Goal: Task Accomplishment & Management: Use online tool/utility

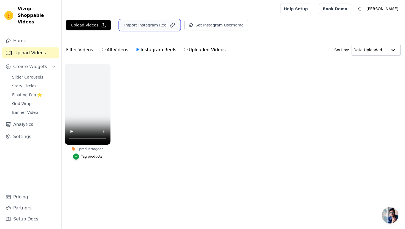
click at [145, 26] on button "Import Instagram Reel" at bounding box center [150, 25] width 60 height 10
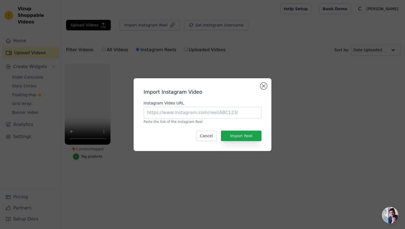
click at [156, 122] on p "Paste the link of the Instagram Reel" at bounding box center [203, 122] width 118 height 4
click at [156, 112] on input "Instagram Video URL" at bounding box center [203, 113] width 118 height 12
paste input "[URL][DOMAIN_NAME]"
type input "[URL][DOMAIN_NAME]"
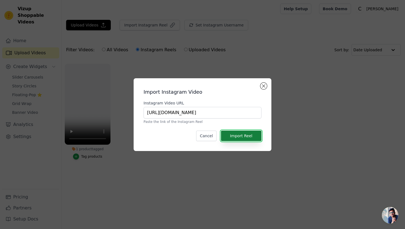
scroll to position [0, 0]
click at [228, 133] on button "Import Reel" at bounding box center [241, 136] width 41 height 10
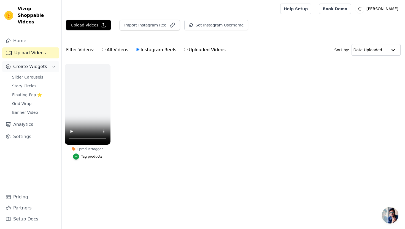
click at [32, 63] on span "Create Widgets" at bounding box center [30, 66] width 34 height 7
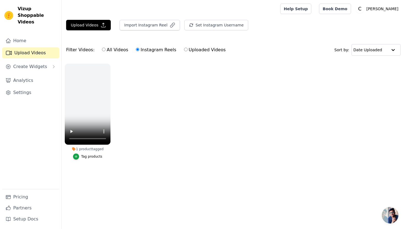
click at [28, 47] on link "Upload Videos" at bounding box center [30, 52] width 57 height 11
click at [117, 48] on label "All Videos" at bounding box center [115, 49] width 27 height 7
click at [106, 48] on input "All Videos" at bounding box center [104, 50] width 4 height 4
radio input "true"
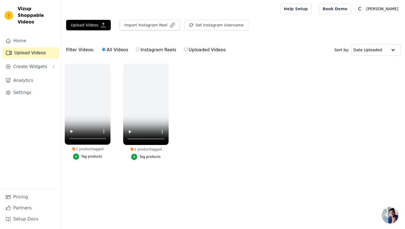
click at [143, 50] on label "Instagram Reels" at bounding box center [156, 49] width 41 height 7
click at [140, 50] on input "Instagram Reels" at bounding box center [138, 50] width 4 height 4
radio input "true"
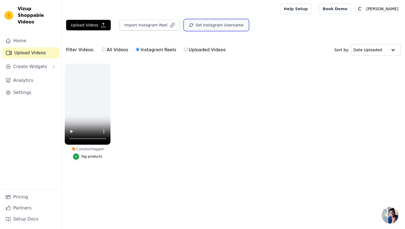
click at [189, 26] on icon "button" at bounding box center [191, 25] width 4 height 4
click at [185, 20] on button "Set Instagram Username" at bounding box center [217, 25] width 64 height 10
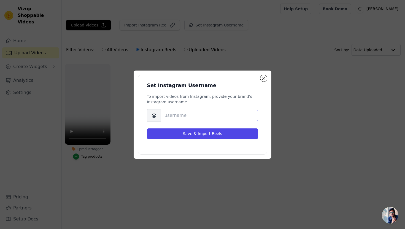
click at [175, 118] on input "Brand's Instagram Username" at bounding box center [209, 116] width 97 height 12
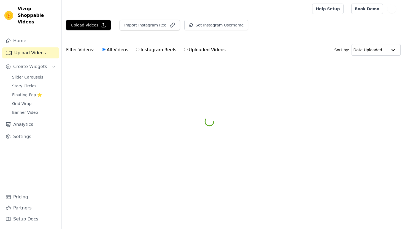
click at [174, 42] on div "Filter Videos: All Videos Instagram Reels Uploaded Videos Sort by: Date Uploaded" at bounding box center [234, 50] width 344 height 22
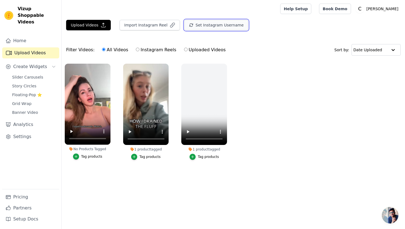
click at [196, 23] on button "Set Instagram Username" at bounding box center [217, 25] width 64 height 10
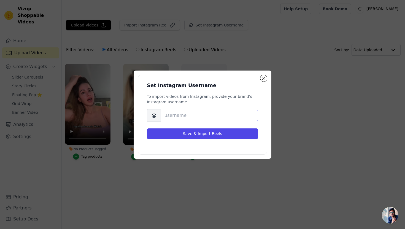
click at [194, 112] on input "Brand's Instagram Username" at bounding box center [209, 116] width 97 height 12
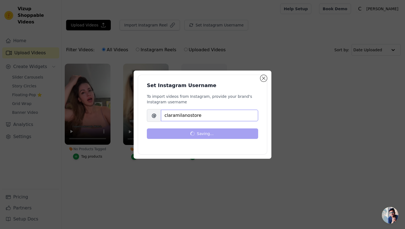
type input "claramilanostore"
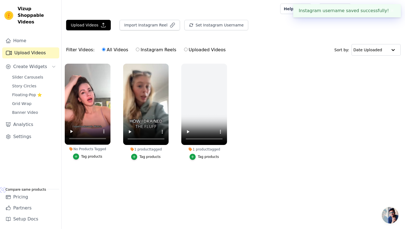
click at [394, 12] on button "✖" at bounding box center [392, 10] width 6 height 7
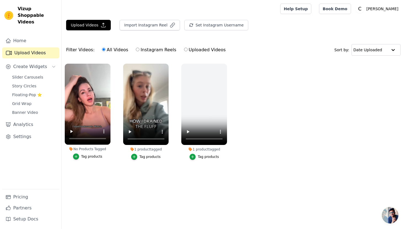
click at [149, 48] on label "Instagram Reels" at bounding box center [156, 49] width 41 height 7
click at [140, 48] on input "Instagram Reels" at bounding box center [138, 50] width 4 height 4
radio input "true"
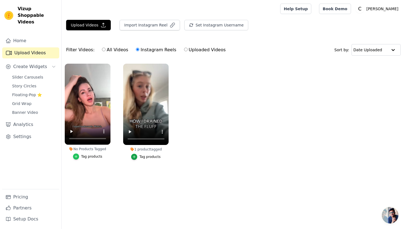
click at [76, 157] on icon "button" at bounding box center [76, 157] width 2 height 2
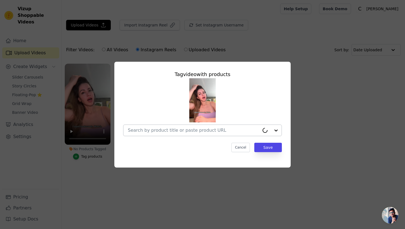
click at [243, 129] on input "No Products Tagged Tag video with products Cancel Save Tag products" at bounding box center [194, 130] width 132 height 5
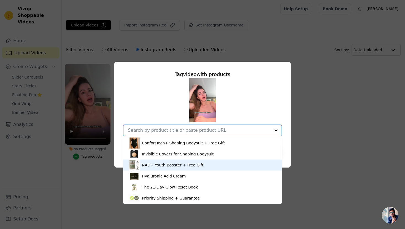
click at [169, 165] on div "NAD+ Youth Booster + Free Gift" at bounding box center [173, 165] width 62 height 6
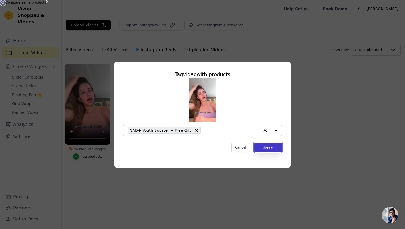
click at [260, 150] on button "Save" at bounding box center [269, 147] width 28 height 9
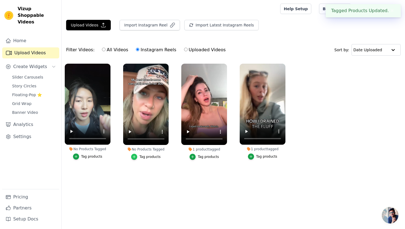
click at [135, 157] on icon "button" at bounding box center [134, 157] width 2 height 2
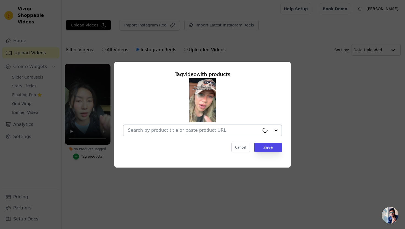
click at [215, 129] on input "No Products Tagged Tag video with products Cancel Save Tag products" at bounding box center [194, 130] width 132 height 5
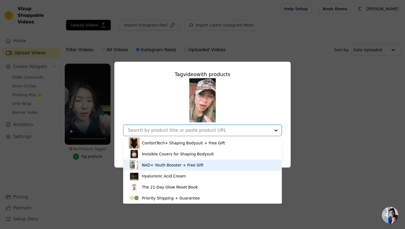
click at [177, 163] on div "NAD+ Youth Booster + Free Gift" at bounding box center [173, 165] width 62 height 6
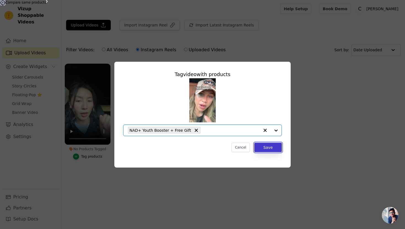
click at [263, 146] on button "Save" at bounding box center [269, 147] width 28 height 9
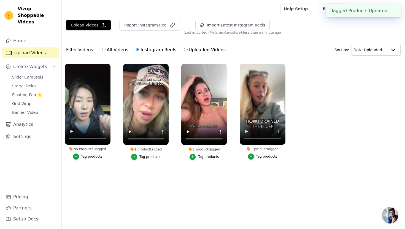
click at [87, 158] on div "Tag products" at bounding box center [91, 156] width 21 height 4
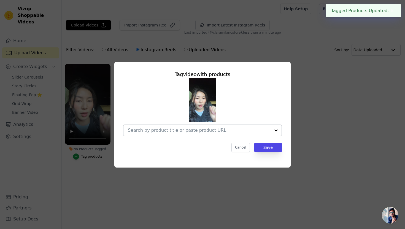
click at [186, 129] on input "No Products Tagged Tag video with products Cancel Save Tag products" at bounding box center [199, 130] width 143 height 5
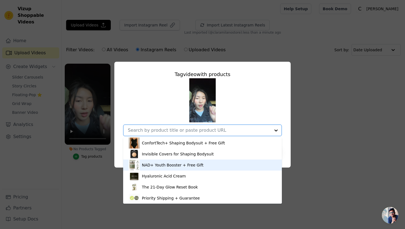
click at [177, 167] on div "NAD+ Youth Booster + Free Gift" at bounding box center [173, 165] width 62 height 6
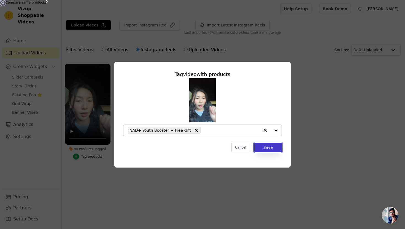
click at [266, 148] on button "Save" at bounding box center [269, 147] width 28 height 9
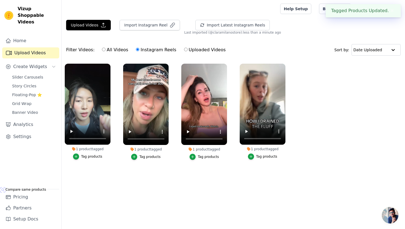
click at [78, 50] on div "Filter Videos: All Videos Instagram Reels Uploaded Videos" at bounding box center [147, 50] width 163 height 13
click at [112, 49] on label "All Videos" at bounding box center [115, 49] width 27 height 7
click at [106, 49] on input "All Videos" at bounding box center [104, 50] width 4 height 4
radio input "true"
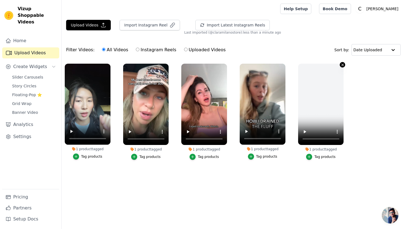
click at [343, 66] on icon "button" at bounding box center [343, 65] width 4 height 4
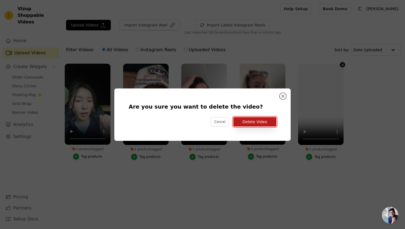
click at [253, 121] on button "Delete Video" at bounding box center [255, 121] width 43 height 9
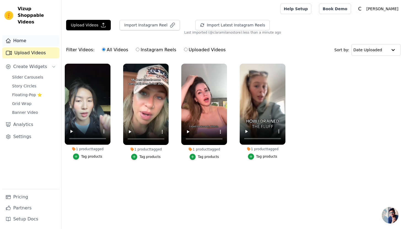
click at [28, 35] on link "Home" at bounding box center [30, 40] width 57 height 11
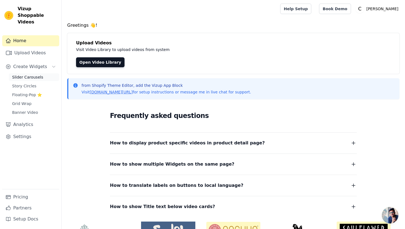
click at [28, 74] on span "Slider Carousels" at bounding box center [27, 77] width 31 height 6
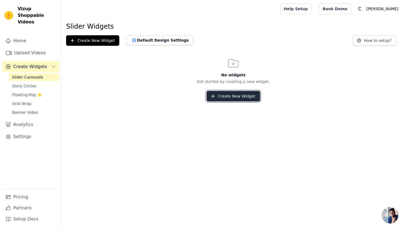
click at [223, 97] on button "Create New Widget" at bounding box center [233, 96] width 53 height 10
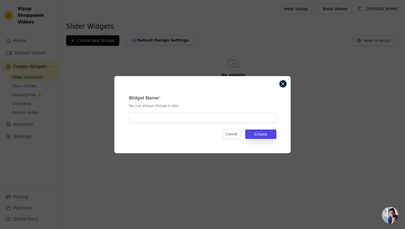
click at [283, 83] on button "Close modal" at bounding box center [283, 84] width 7 height 7
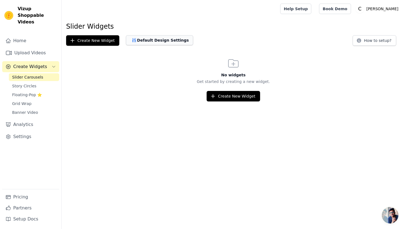
click at [166, 41] on button "Default Design Settings" at bounding box center [159, 40] width 67 height 10
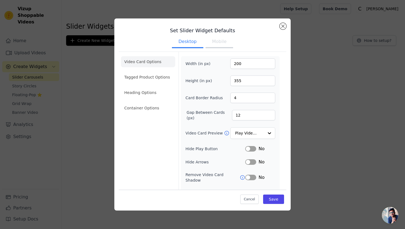
click at [214, 45] on button "Mobile" at bounding box center [220, 42] width 28 height 12
click at [186, 44] on button "Desktop" at bounding box center [187, 42] width 31 height 12
click at [162, 77] on li "Tagged Product Options" at bounding box center [148, 77] width 54 height 11
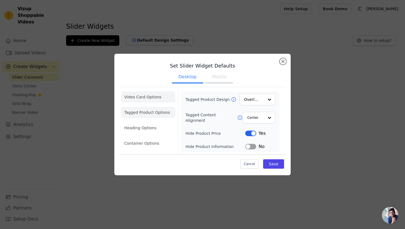
click at [141, 96] on li "Video Card Options" at bounding box center [148, 97] width 54 height 11
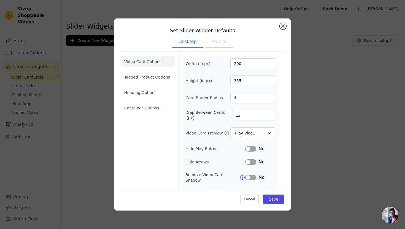
scroll to position [11, 0]
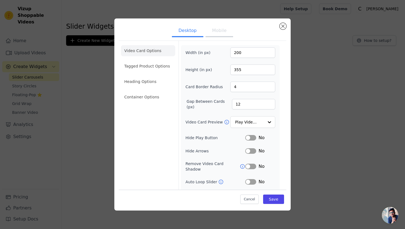
click at [256, 128] on div "Width (in px) 200 Height (in px) 355 Card Border Radius 4 Gap Between Cards (px…" at bounding box center [231, 129] width 90 height 164
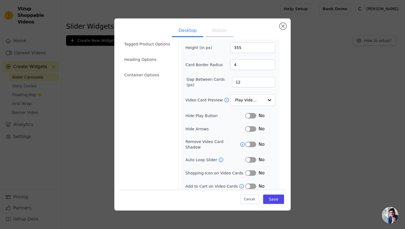
click at [273, 205] on div "Cancel Save" at bounding box center [203, 198] width 168 height 17
click at [275, 200] on button "Save" at bounding box center [273, 199] width 21 height 9
click at [265, 199] on button "Saving..." at bounding box center [264, 199] width 41 height 10
click at [282, 28] on button "Close modal" at bounding box center [283, 26] width 7 height 7
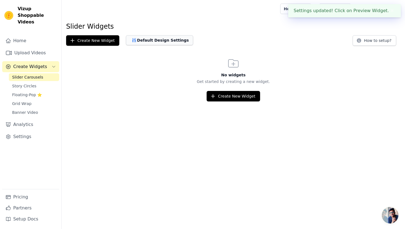
click at [136, 42] on button "Default Design Settings" at bounding box center [159, 40] width 67 height 10
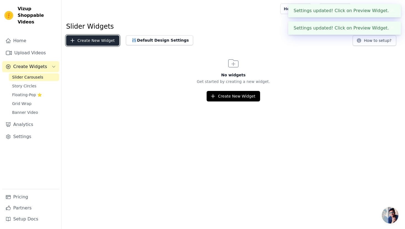
click at [99, 41] on button "Create New Widget" at bounding box center [92, 40] width 53 height 10
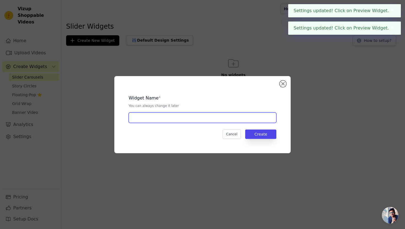
click at [165, 116] on input "text" at bounding box center [203, 118] width 148 height 10
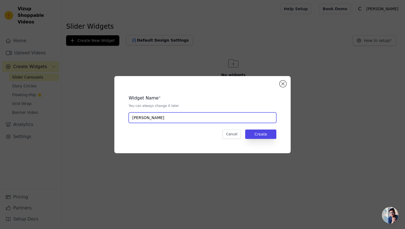
type input "CLARA NAD+"
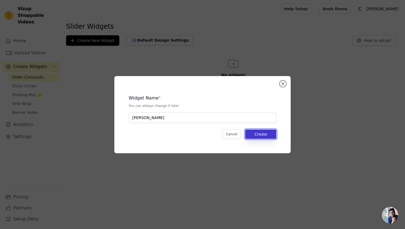
click at [253, 133] on button "Create" at bounding box center [260, 134] width 31 height 9
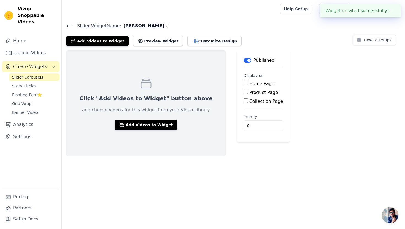
click at [244, 92] on input "Product Page" at bounding box center [246, 92] width 4 height 4
checkbox input "true"
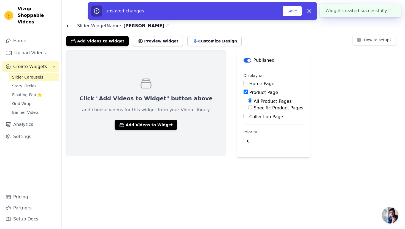
click at [248, 107] on input "Specific Product Pages" at bounding box center [250, 107] width 4 height 4
radio input "true"
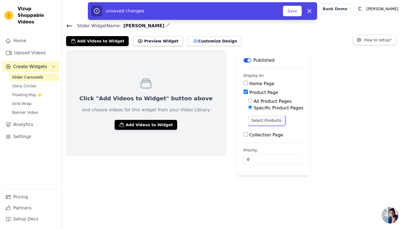
click at [248, 121] on button "Select Products" at bounding box center [266, 120] width 37 height 9
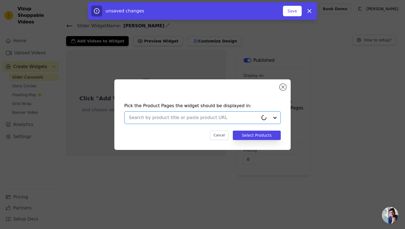
click at [202, 121] on input "text" at bounding box center [194, 117] width 130 height 7
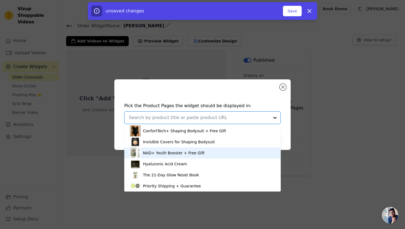
click at [175, 154] on div "NAD+ Youth Booster + Free Gift" at bounding box center [174, 153] width 62 height 6
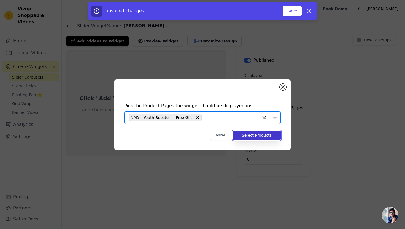
click at [242, 135] on button "Select Products" at bounding box center [257, 135] width 48 height 9
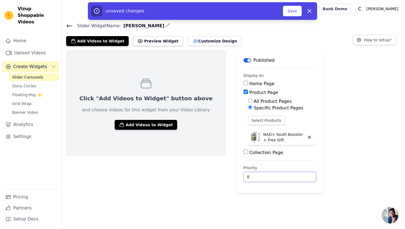
click at [244, 175] on input "0" at bounding box center [280, 177] width 73 height 10
click at [166, 124] on div "Click "Add Videos to Widget" button above and choose videos for this widget fro…" at bounding box center [146, 103] width 160 height 106
click at [156, 124] on button "Add Videos to Widget" at bounding box center [146, 125] width 63 height 10
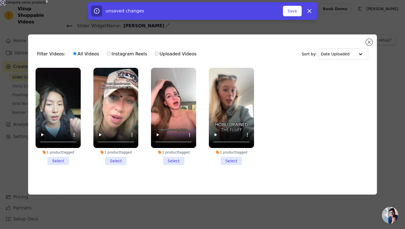
click at [54, 161] on li "1 product tagged Select" at bounding box center [58, 116] width 45 height 97
click at [0, 0] on input "1 product tagged Select" at bounding box center [0, 0] width 0 height 0
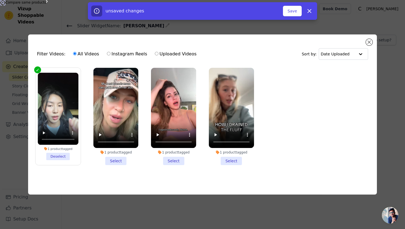
click at [113, 161] on li "1 product tagged Select" at bounding box center [116, 116] width 45 height 97
click at [0, 0] on input "1 product tagged Select" at bounding box center [0, 0] width 0 height 0
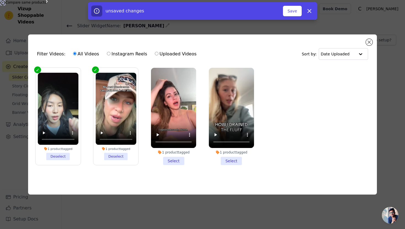
click at [172, 162] on li "1 product tagged Select" at bounding box center [173, 116] width 45 height 97
click at [0, 0] on input "1 product tagged Select" at bounding box center [0, 0] width 0 height 0
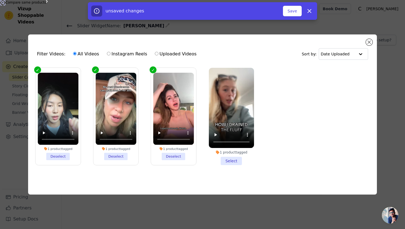
click at [230, 163] on li "1 product tagged Select" at bounding box center [231, 116] width 45 height 97
click at [0, 0] on input "1 product tagged Select" at bounding box center [0, 0] width 0 height 0
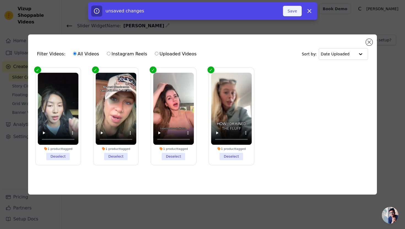
click at [288, 10] on button "Save" at bounding box center [292, 11] width 19 height 10
click at [369, 41] on button "Close modal" at bounding box center [369, 42] width 7 height 7
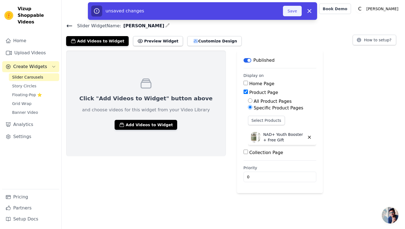
click at [289, 12] on button "Save" at bounding box center [292, 11] width 19 height 10
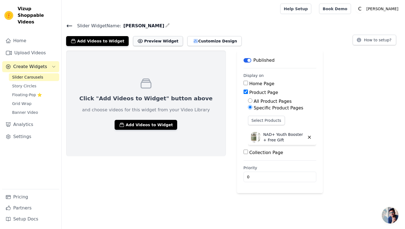
click at [148, 42] on button "Preview Widget" at bounding box center [158, 41] width 50 height 10
click at [129, 124] on button "Add Videos to Widget" at bounding box center [146, 125] width 63 height 10
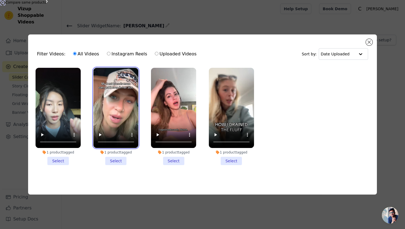
click at [122, 106] on video at bounding box center [116, 108] width 45 height 80
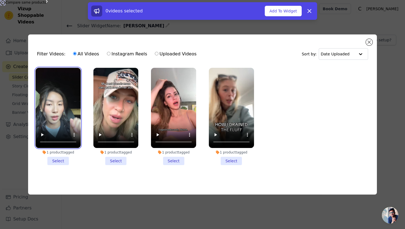
click at [62, 115] on video at bounding box center [58, 108] width 45 height 80
click at [107, 54] on input "Instagram Reels" at bounding box center [109, 54] width 4 height 4
radio input "true"
click at [54, 109] on video at bounding box center [58, 108] width 45 height 80
click at [60, 162] on li "1 product tagged Select" at bounding box center [58, 116] width 45 height 97
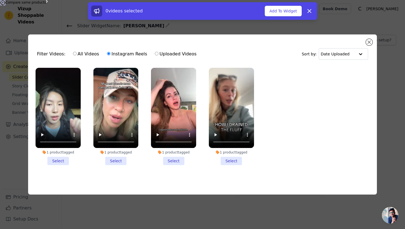
click at [0, 0] on input "1 product tagged Select" at bounding box center [0, 0] width 0 height 0
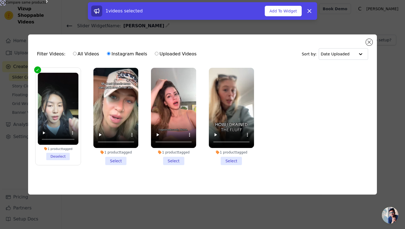
click at [114, 159] on li "1 product tagged Select" at bounding box center [116, 116] width 45 height 97
click at [0, 0] on input "1 product tagged Select" at bounding box center [0, 0] width 0 height 0
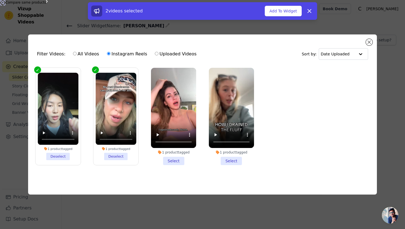
click at [177, 160] on li "1 product tagged Select" at bounding box center [173, 116] width 45 height 97
click at [0, 0] on input "1 product tagged Select" at bounding box center [0, 0] width 0 height 0
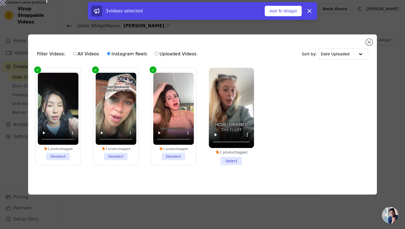
click at [229, 158] on li "1 product tagged Select" at bounding box center [231, 116] width 45 height 97
click at [0, 0] on input "1 product tagged Select" at bounding box center [0, 0] width 0 height 0
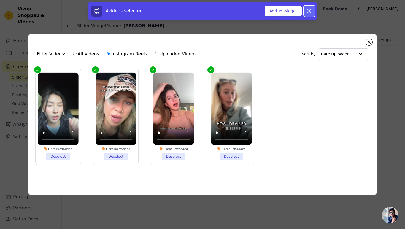
click at [311, 10] on icon at bounding box center [309, 10] width 3 height 3
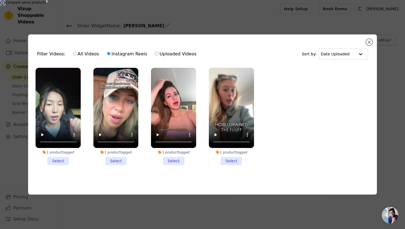
click at [229, 162] on li "1 product tagged Select" at bounding box center [231, 116] width 45 height 97
click at [0, 0] on input "1 product tagged Select" at bounding box center [0, 0] width 0 height 0
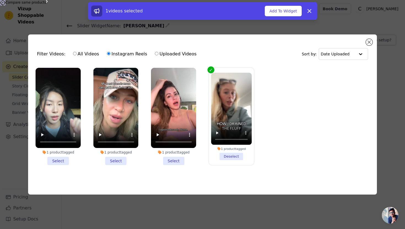
click at [182, 161] on li "1 product tagged Select" at bounding box center [173, 116] width 45 height 97
click at [0, 0] on input "1 product tagged Select" at bounding box center [0, 0] width 0 height 0
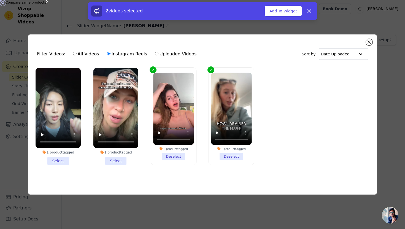
click at [110, 159] on li "1 product tagged Select" at bounding box center [116, 116] width 45 height 97
click at [0, 0] on input "1 product tagged Select" at bounding box center [0, 0] width 0 height 0
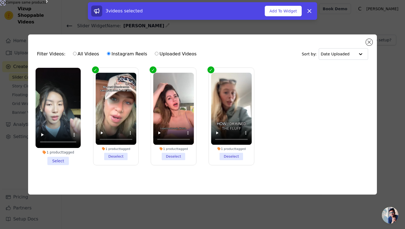
click at [58, 165] on li "1 product tagged Select" at bounding box center [58, 116] width 45 height 97
click at [0, 0] on input "1 product tagged Select" at bounding box center [0, 0] width 0 height 0
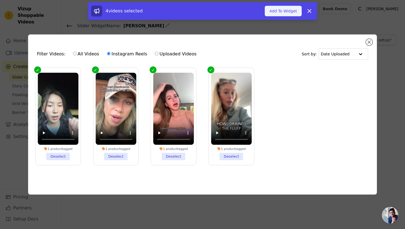
click at [281, 9] on button "Add To Widget" at bounding box center [283, 11] width 37 height 10
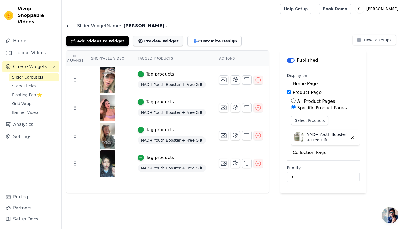
click at [165, 37] on button "Preview Widget" at bounding box center [158, 41] width 50 height 10
click at [34, 83] on span "Story Circles" at bounding box center [24, 86] width 24 height 6
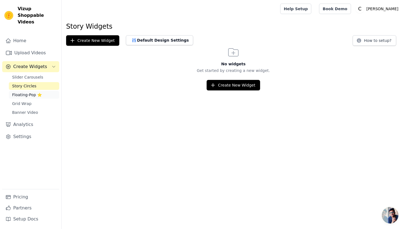
click at [32, 92] on span "Floating-Pop ⭐" at bounding box center [27, 95] width 30 height 6
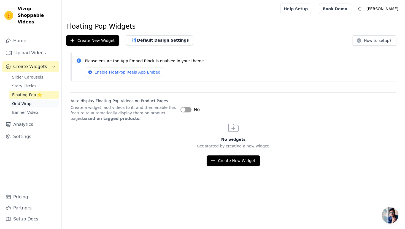
click at [28, 101] on span "Grid Wrap" at bounding box center [21, 104] width 19 height 6
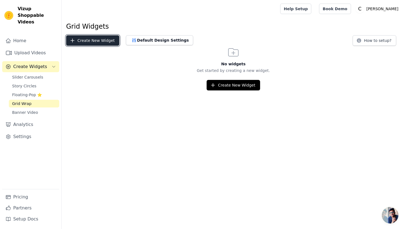
click at [89, 41] on button "Create New Widget" at bounding box center [92, 40] width 53 height 10
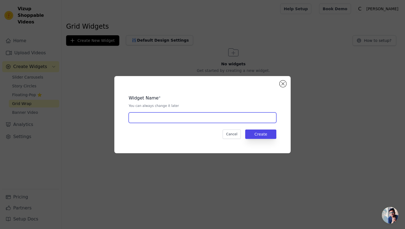
click at [201, 119] on input "text" at bounding box center [203, 118] width 148 height 10
type input "PRUEBA NAD"
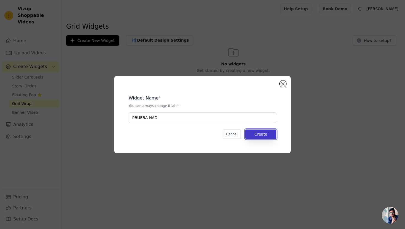
click at [273, 134] on button "Create" at bounding box center [260, 134] width 31 height 9
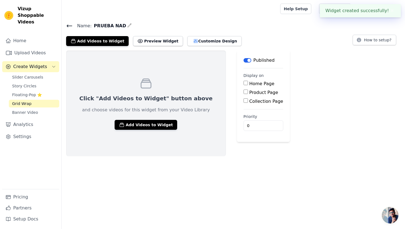
click at [244, 92] on input "Product Page" at bounding box center [246, 92] width 4 height 4
checkbox input "true"
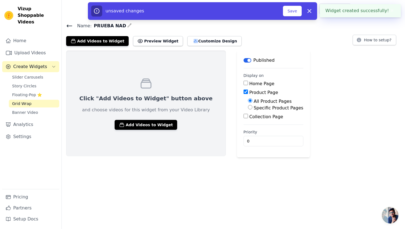
click at [248, 108] on input "Specific Product Pages" at bounding box center [250, 107] width 4 height 4
radio input "true"
click at [248, 120] on button "Select Products" at bounding box center [266, 120] width 37 height 9
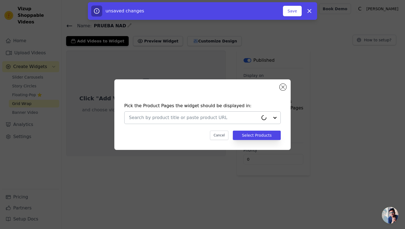
click at [232, 117] on input "text" at bounding box center [194, 117] width 130 height 7
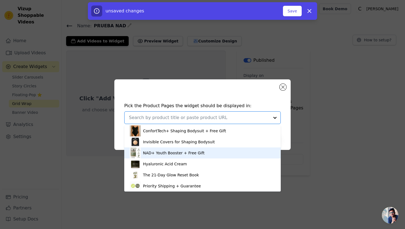
click at [197, 154] on div "NAD+ Youth Booster + Free Gift" at bounding box center [174, 153] width 62 height 6
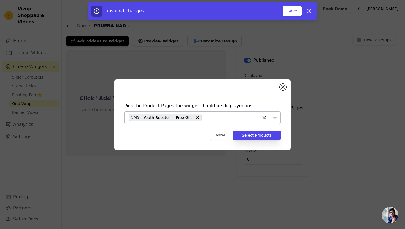
click at [255, 141] on div "Pick the Product Pages the widget should be displayed in: NAD+ Youth Booster + …" at bounding box center [203, 121] width 168 height 49
click at [255, 136] on button "Select Products" at bounding box center [257, 135] width 48 height 9
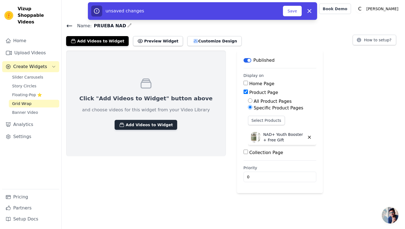
click at [152, 129] on button "Add Videos to Widget" at bounding box center [146, 125] width 63 height 10
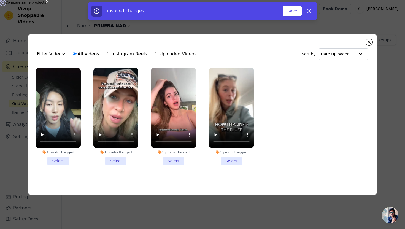
click at [66, 161] on li "1 product tagged Select" at bounding box center [58, 116] width 45 height 97
click at [0, 0] on input "1 product tagged Select" at bounding box center [0, 0] width 0 height 0
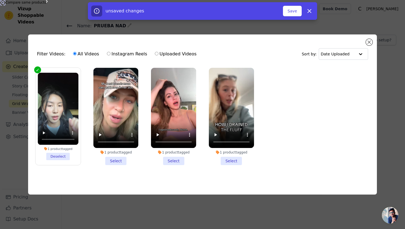
click at [126, 162] on li "1 product tagged Select" at bounding box center [116, 116] width 45 height 97
click at [0, 0] on input "1 product tagged Select" at bounding box center [0, 0] width 0 height 0
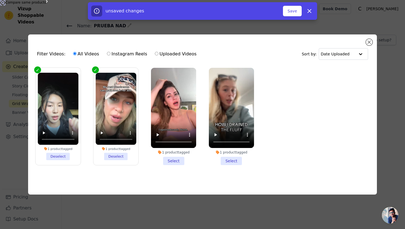
click at [176, 161] on li "1 product tagged Select" at bounding box center [173, 116] width 45 height 97
click at [0, 0] on input "1 product tagged Select" at bounding box center [0, 0] width 0 height 0
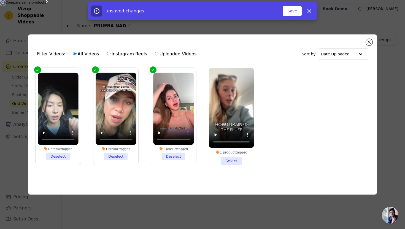
click at [223, 158] on li "1 product tagged Select" at bounding box center [231, 116] width 45 height 97
click at [0, 0] on input "1 product tagged Select" at bounding box center [0, 0] width 0 height 0
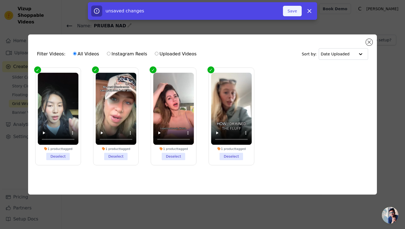
click at [295, 14] on button "Save" at bounding box center [292, 11] width 19 height 10
click at [290, 13] on button "Save" at bounding box center [292, 11] width 19 height 10
